Goal: Obtain resource: Download file/media

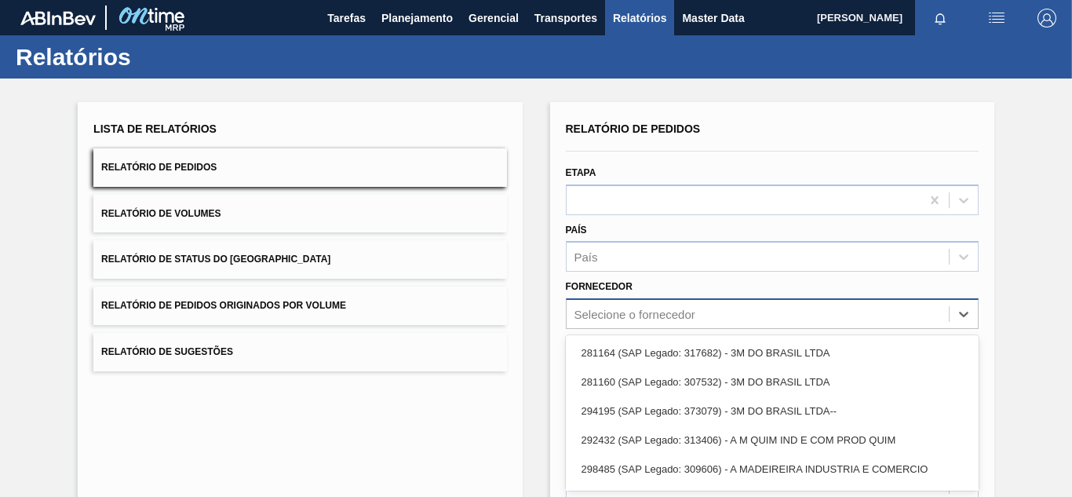
click at [628, 310] on div "option 281164 (SAP Legado: 317682) - 3M DO BRASIL LTDA focused, 1 of 101. 101 r…" at bounding box center [772, 313] width 413 height 31
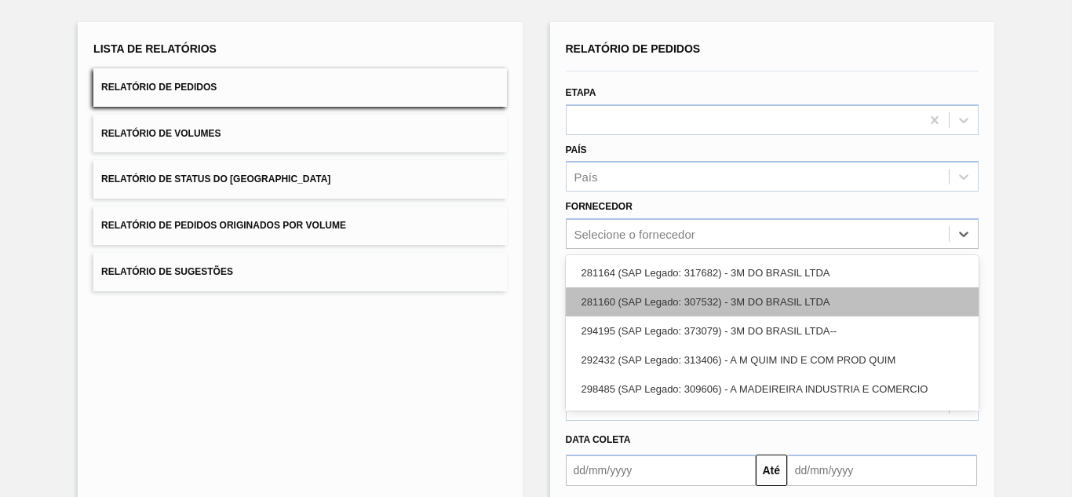
scroll to position [80, 0]
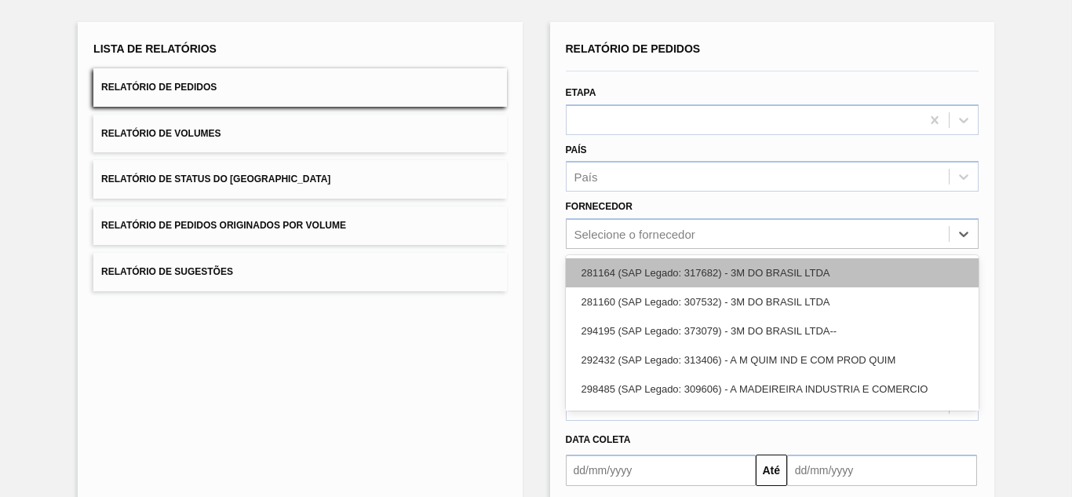
paste input "327858"
type input "327858"
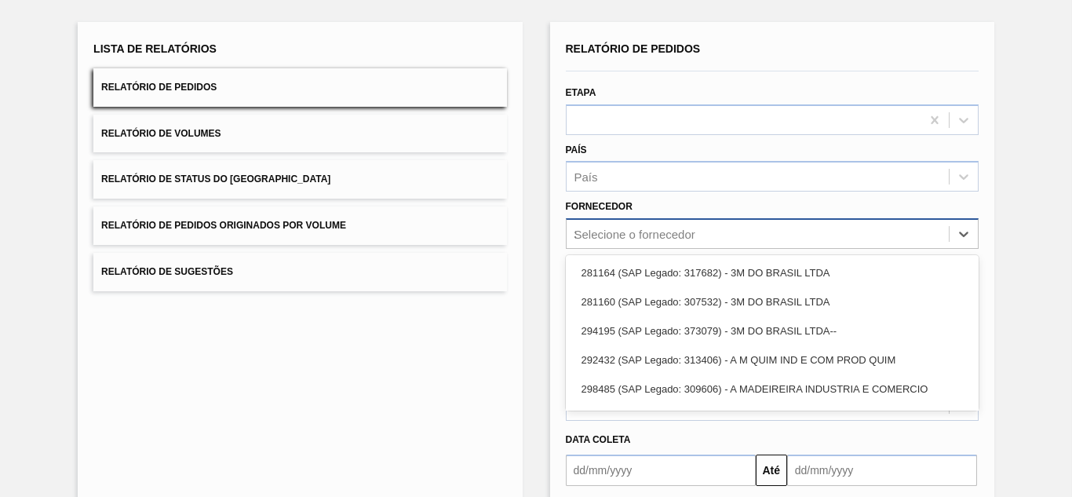
drag, startPoint x: 627, startPoint y: 310, endPoint x: 564, endPoint y: 246, distance: 89.4
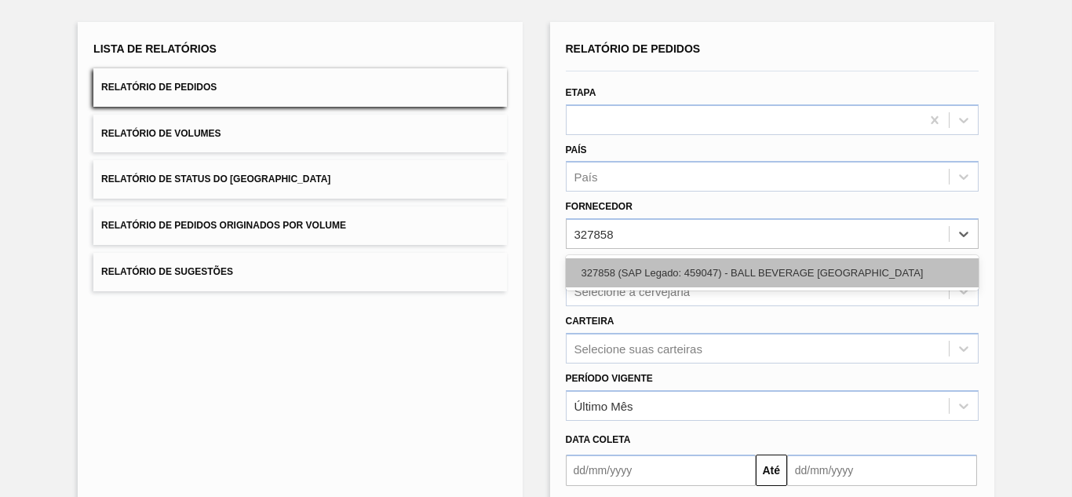
click at [602, 270] on div "327858 (SAP Legado: 459047) - BALL BEVERAGE [GEOGRAPHIC_DATA]" at bounding box center [772, 272] width 413 height 29
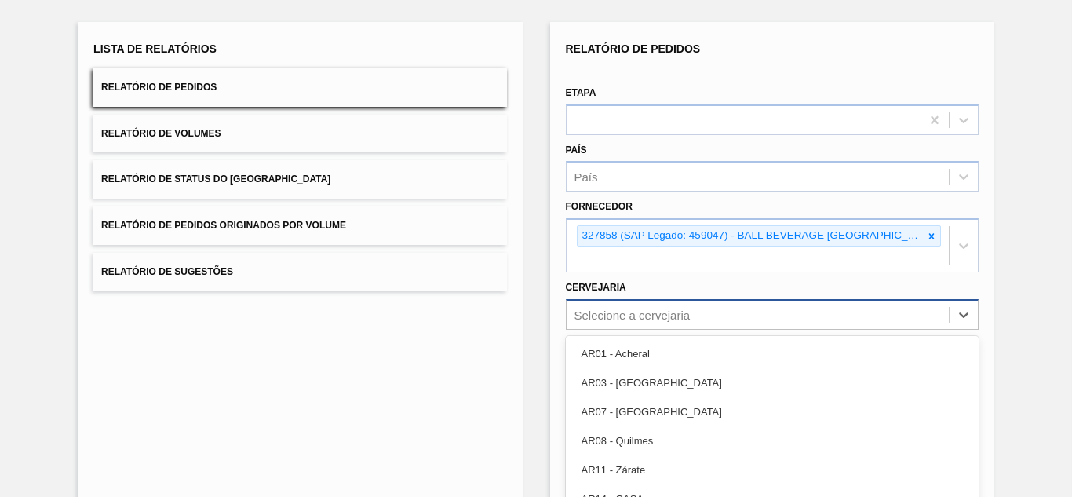
click at [622, 305] on div "option AR03 - Corrientes focused, 2 of 92. 92 results available. Use Up and Dow…" at bounding box center [772, 314] width 413 height 31
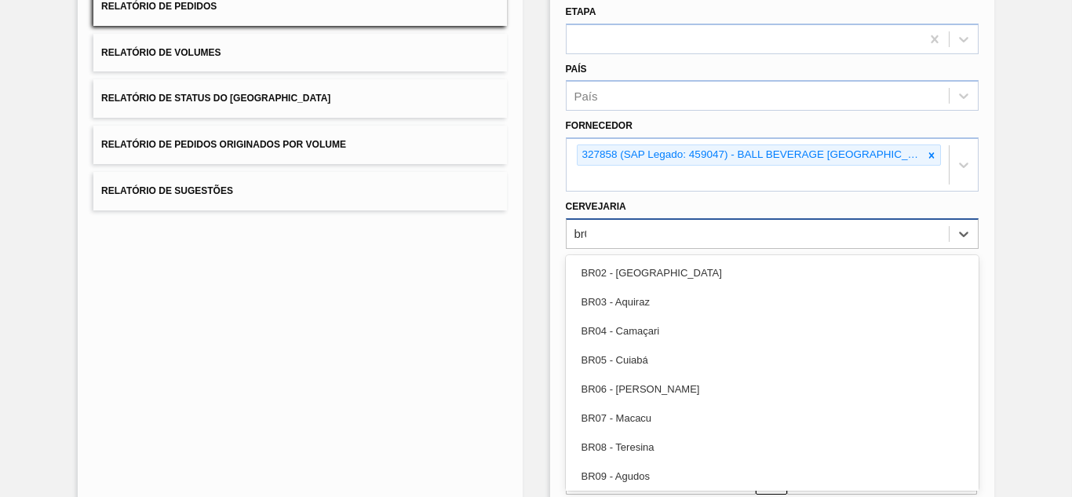
type input "br09"
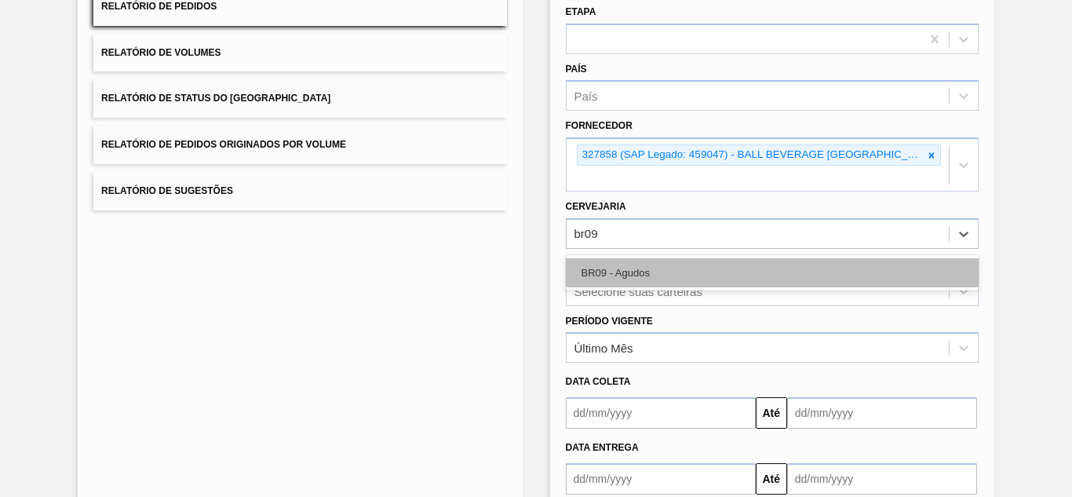
click at [644, 275] on div "BR09 - Agudos" at bounding box center [772, 272] width 413 height 29
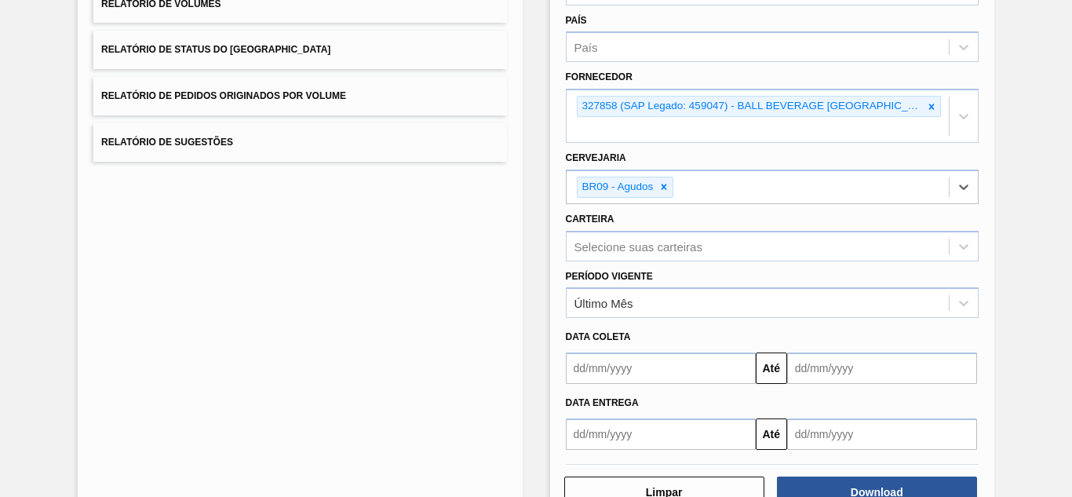
scroll to position [257, 0]
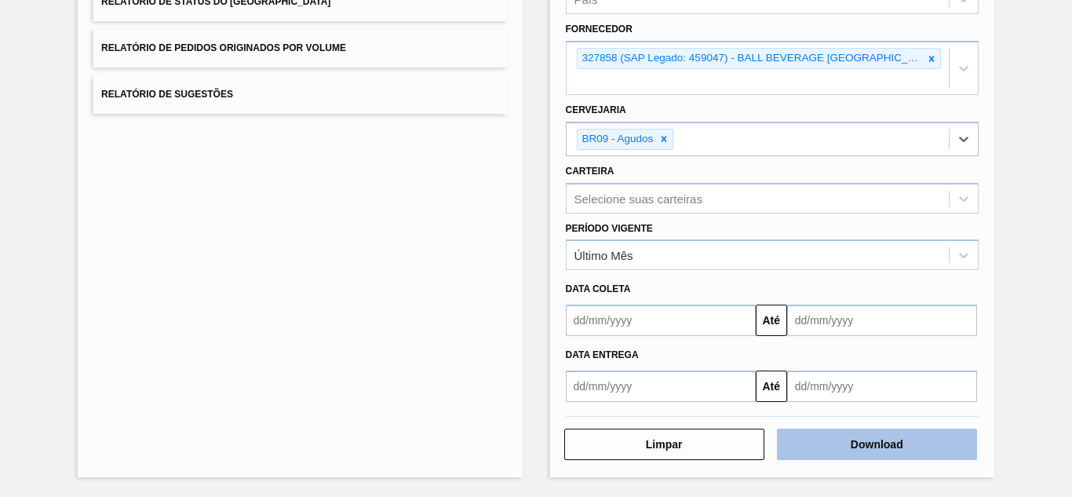
click at [841, 444] on button "Download" at bounding box center [877, 444] width 200 height 31
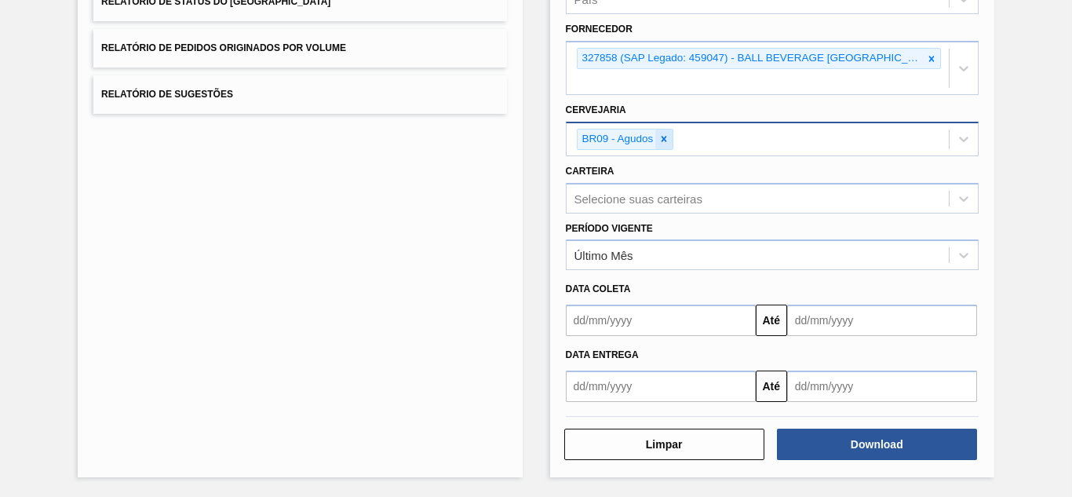
click at [666, 137] on icon at bounding box center [664, 138] width 11 height 11
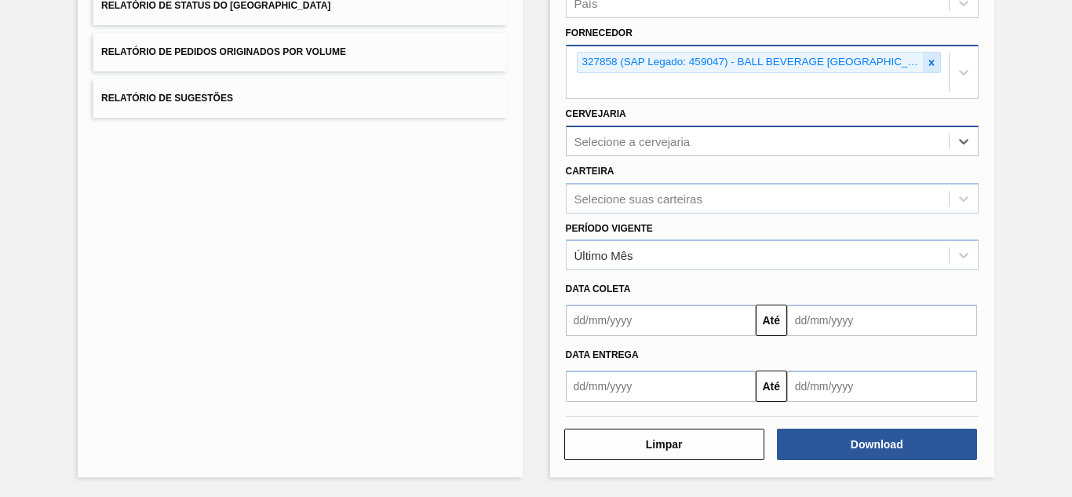
click at [934, 62] on icon at bounding box center [931, 62] width 11 height 11
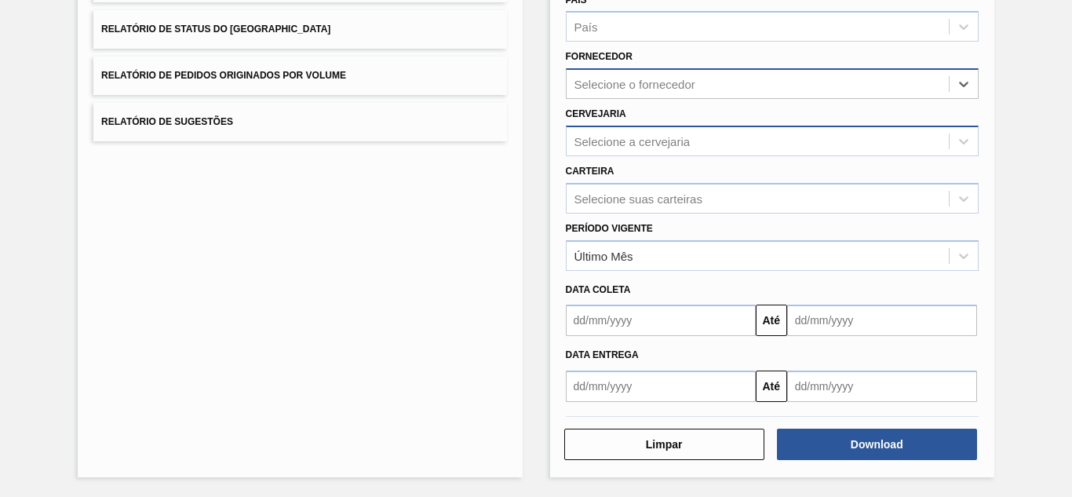
scroll to position [230, 0]
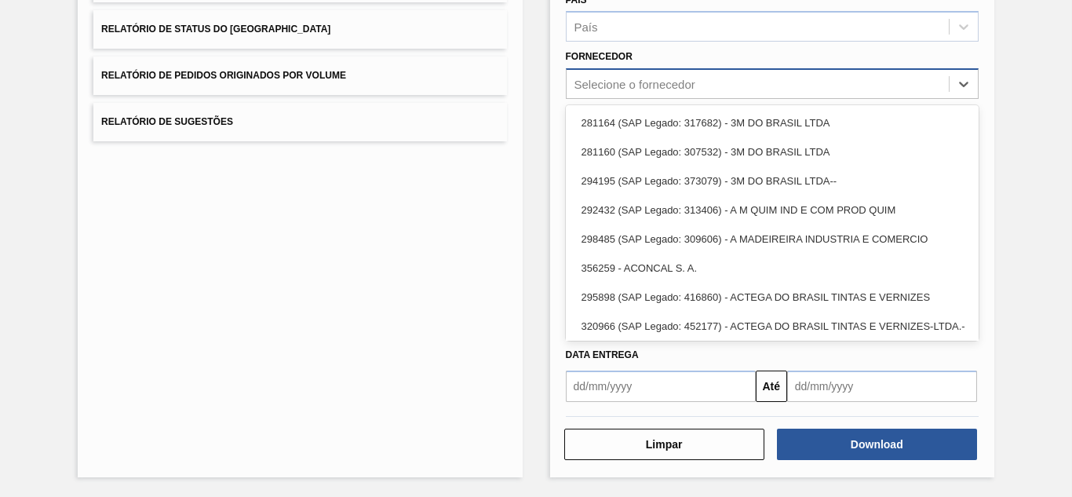
click at [737, 81] on div "Selecione o fornecedor" at bounding box center [758, 84] width 382 height 23
paste input "327858"
type input "327858"
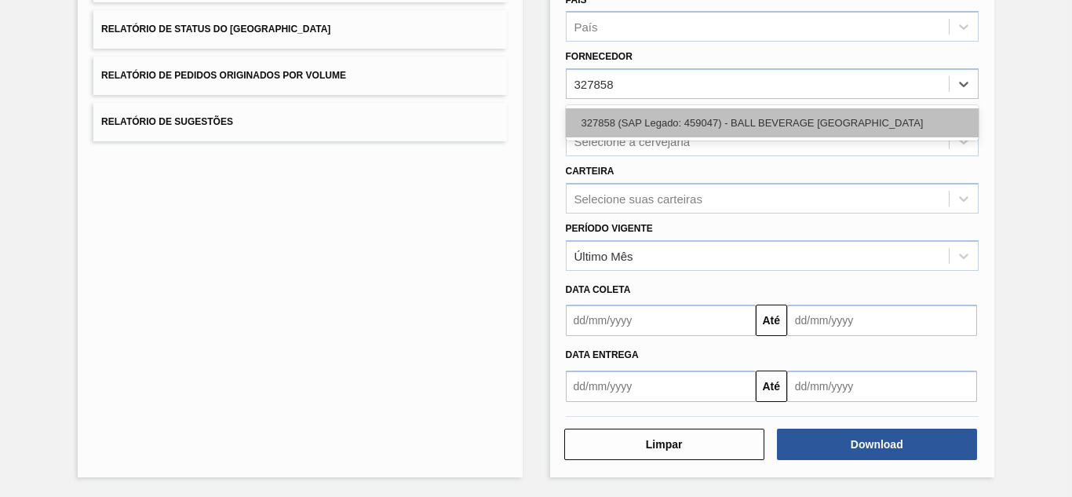
click at [648, 126] on div "327858 (SAP Legado: 459047) - BALL BEVERAGE [GEOGRAPHIC_DATA]" at bounding box center [772, 122] width 413 height 29
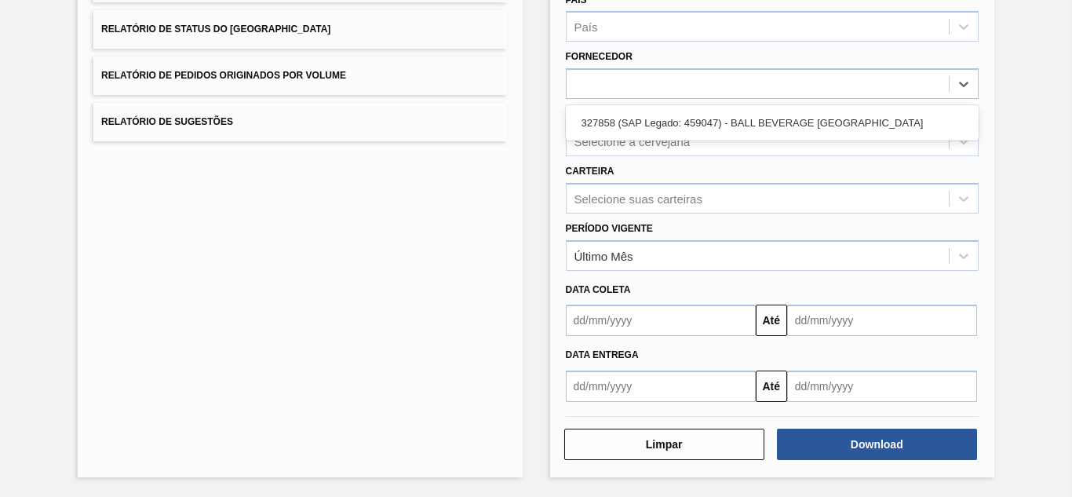
scroll to position [254, 0]
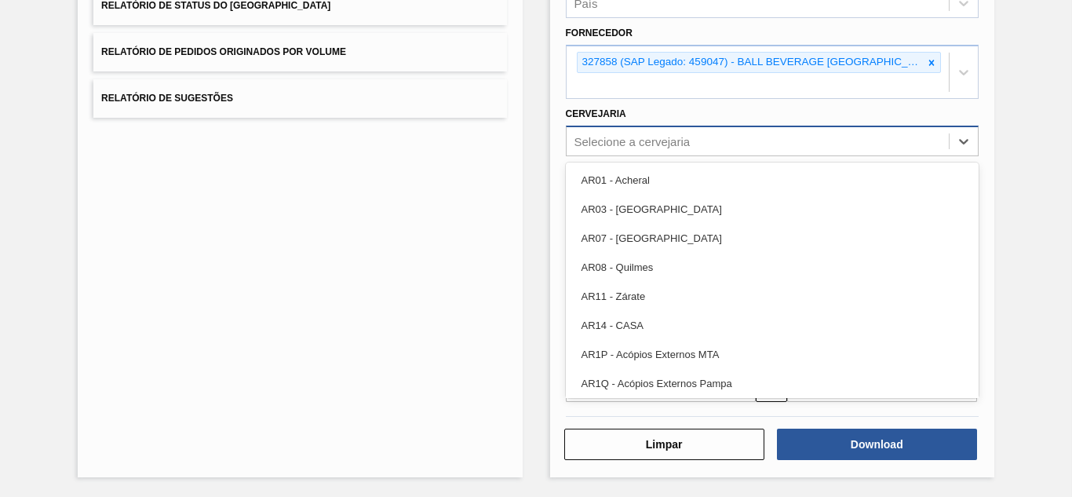
click at [641, 138] on div "Selecione a cervejaria" at bounding box center [633, 140] width 116 height 13
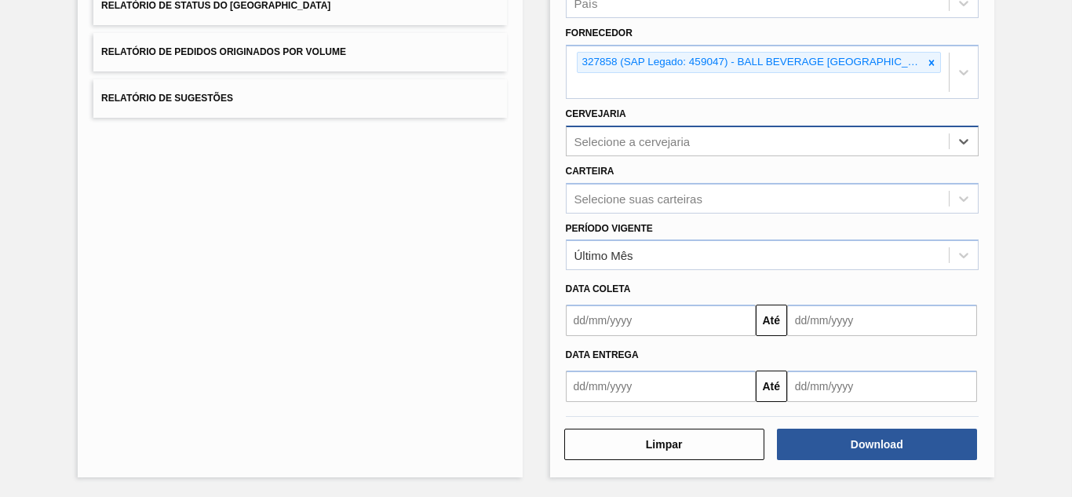
click at [628, 134] on div "Selecione a cervejaria" at bounding box center [633, 140] width 116 height 13
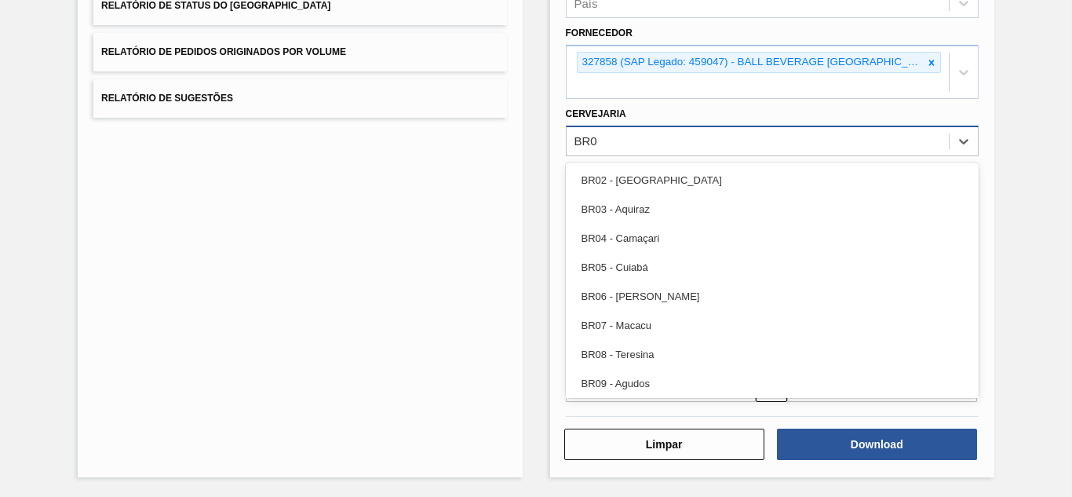
type input "BR09"
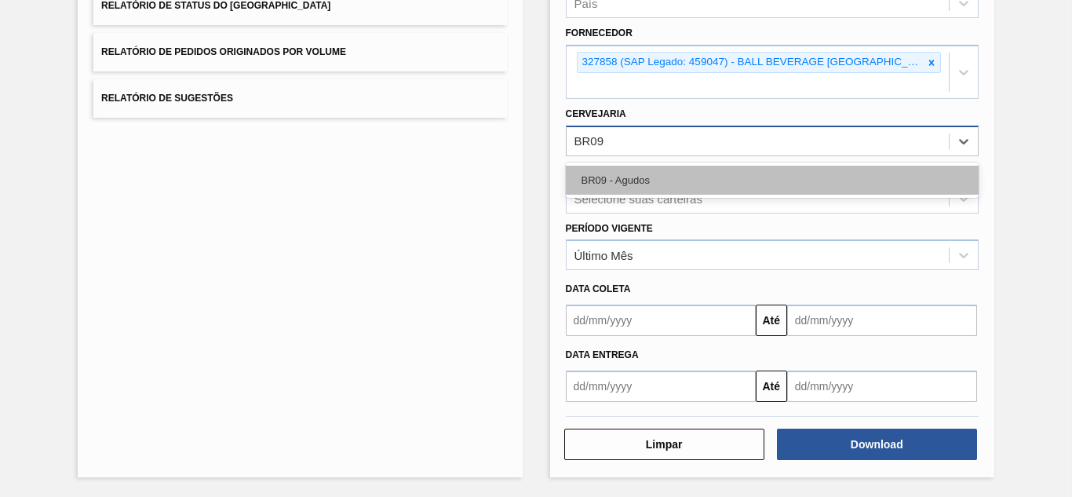
click at [772, 179] on div "BR09 - Agudos" at bounding box center [772, 180] width 413 height 29
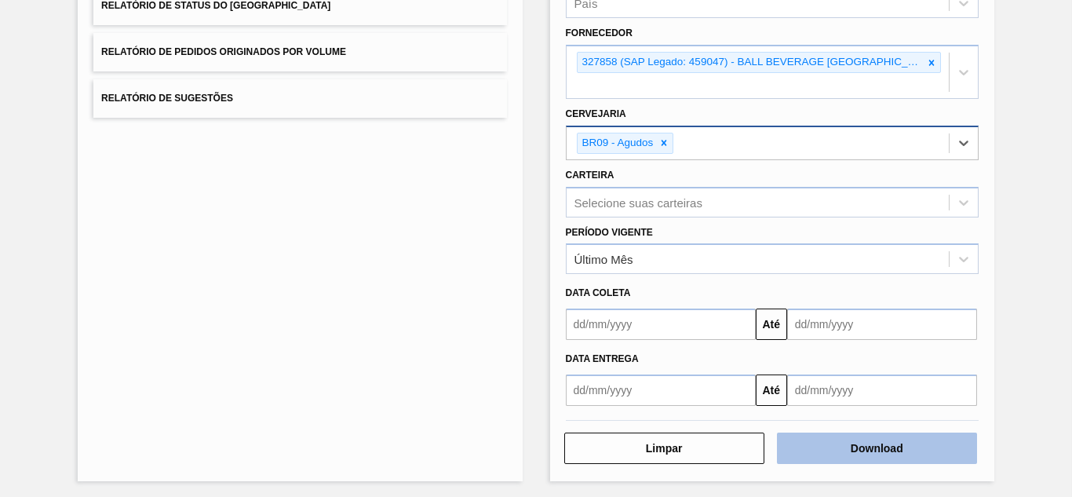
click at [835, 447] on button "Download" at bounding box center [877, 447] width 200 height 31
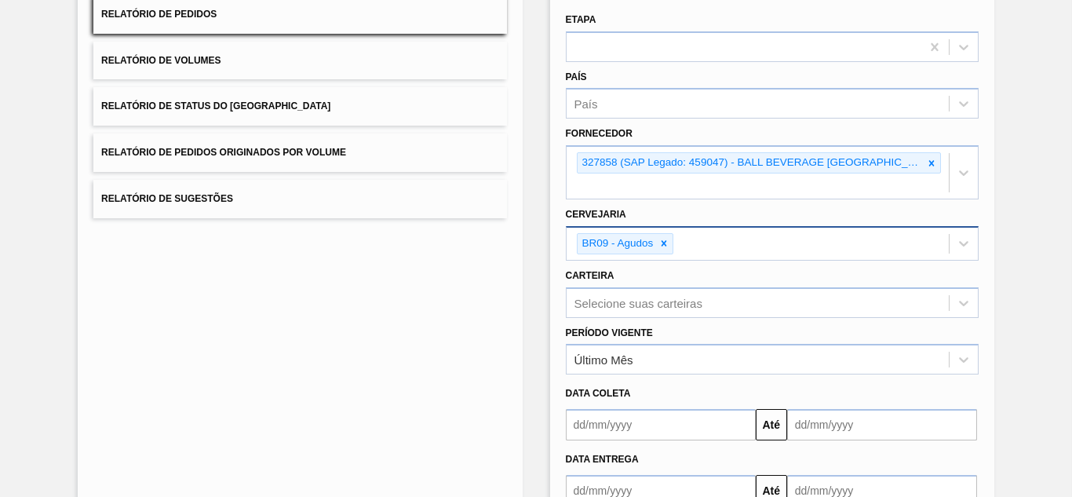
scroll to position [257, 0]
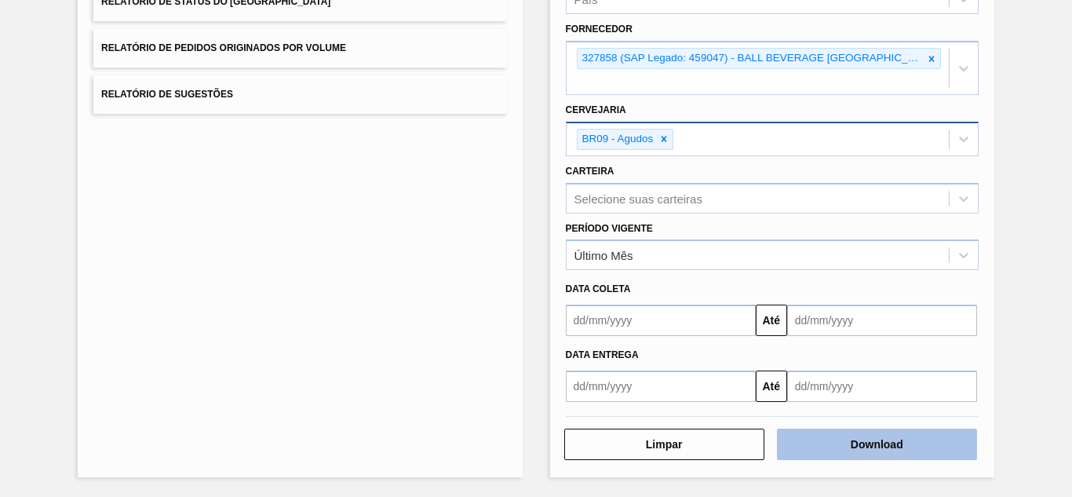
click at [834, 442] on button "Download" at bounding box center [877, 444] width 200 height 31
